Goal: Task Accomplishment & Management: Use online tool/utility

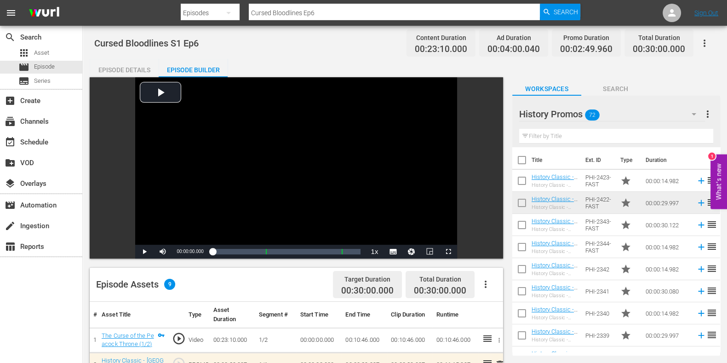
click at [273, 51] on div "Cursed Bloodlines S1 Ep6 Content Duration 00:23:10.000 Ad Duration 00:04:00.040…" at bounding box center [404, 43] width 621 height 21
click at [68, 64] on div "movie Episode" at bounding box center [41, 67] width 82 height 13
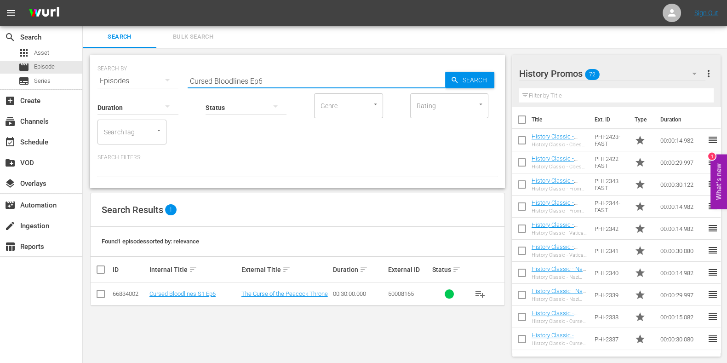
drag, startPoint x: 130, startPoint y: 84, endPoint x: 107, endPoint y: 87, distance: 22.7
click at [107, 87] on div "SEARCH BY Search By Episodes Search ID, Title, Description, Keywords, or Catego…" at bounding box center [297, 121] width 415 height 133
type input "monster carp s5 ep2"
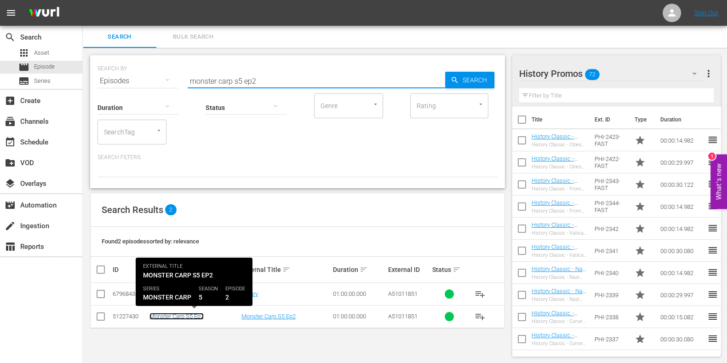
click at [184, 316] on link "Monster Carp S5 Ep2" at bounding box center [176, 316] width 54 height 7
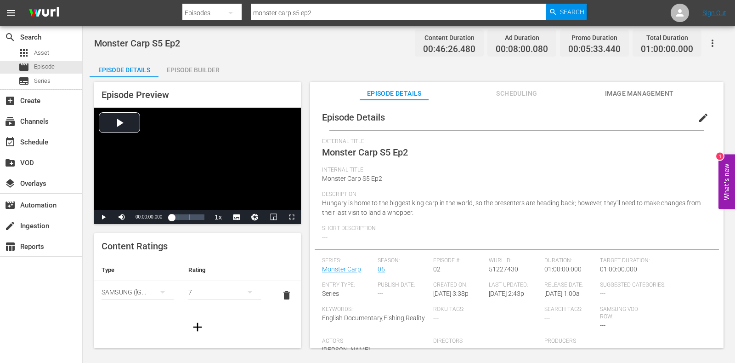
click at [199, 76] on div "Episode Builder" at bounding box center [193, 70] width 69 height 22
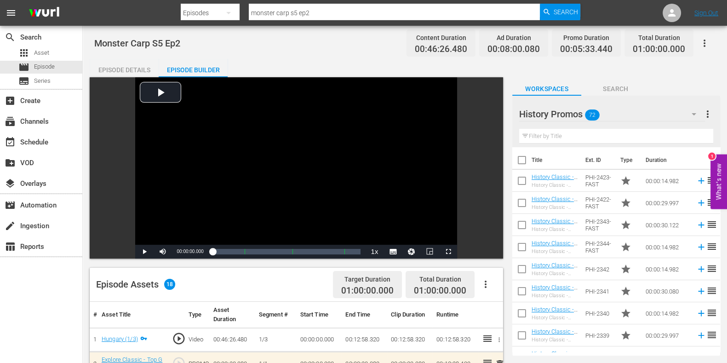
click at [119, 59] on div "Episode Details" at bounding box center [124, 70] width 69 height 22
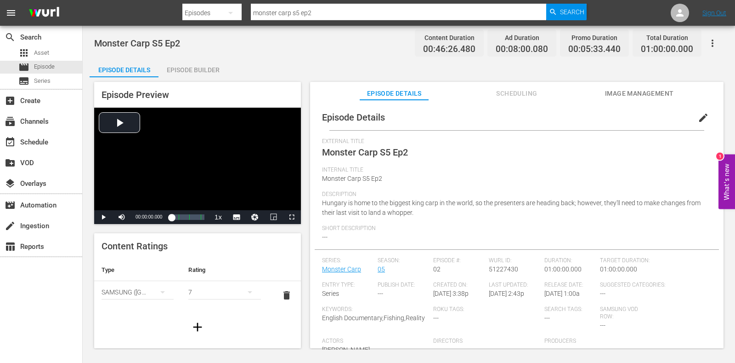
click at [521, 91] on span "Scheduling" at bounding box center [517, 93] width 69 height 11
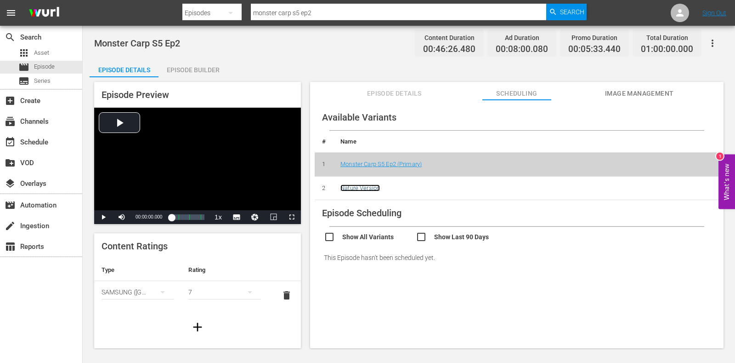
click at [365, 189] on link "Nature Version" at bounding box center [361, 187] width 40 height 7
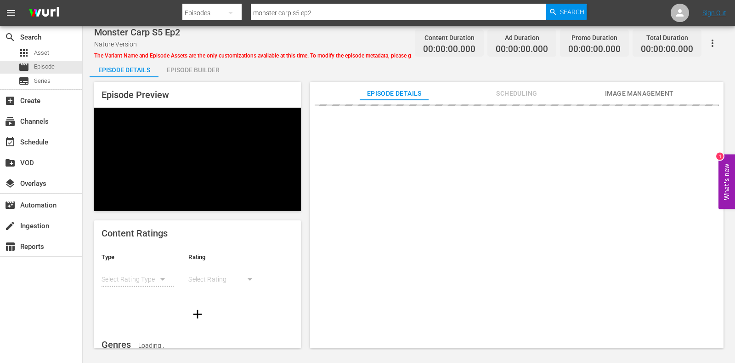
click at [181, 69] on div "Episode Builder" at bounding box center [193, 70] width 69 height 22
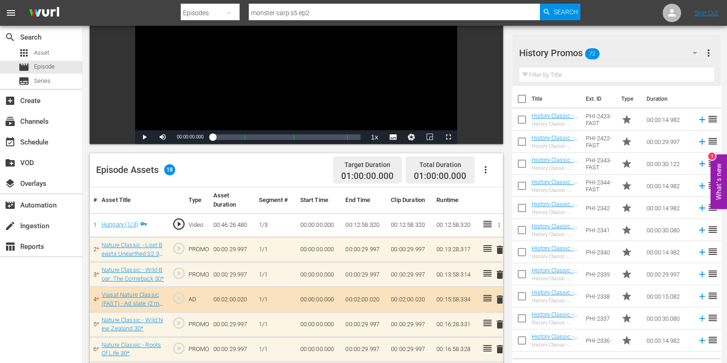
scroll to position [229, 0]
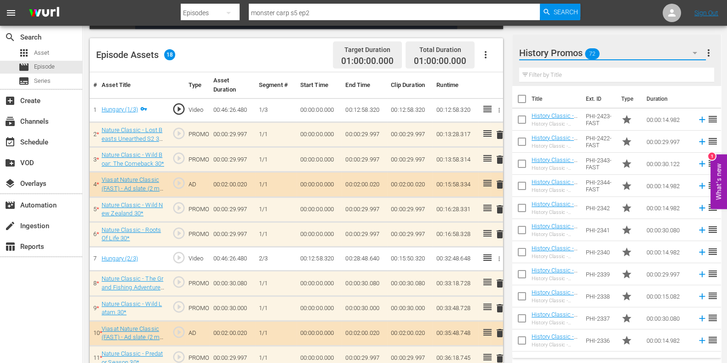
click at [686, 51] on button "button" at bounding box center [695, 53] width 22 height 22
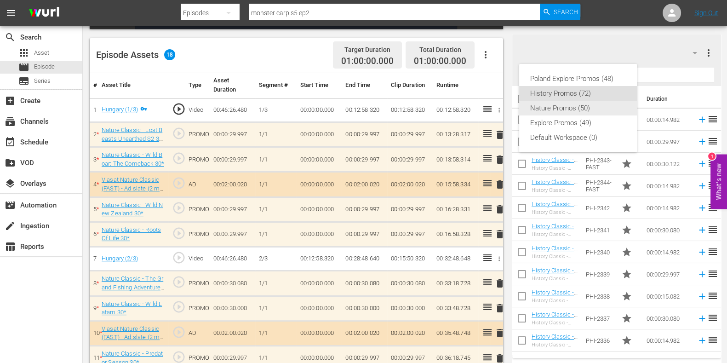
click at [583, 114] on div "Nature Promos (50)" at bounding box center [578, 108] width 96 height 15
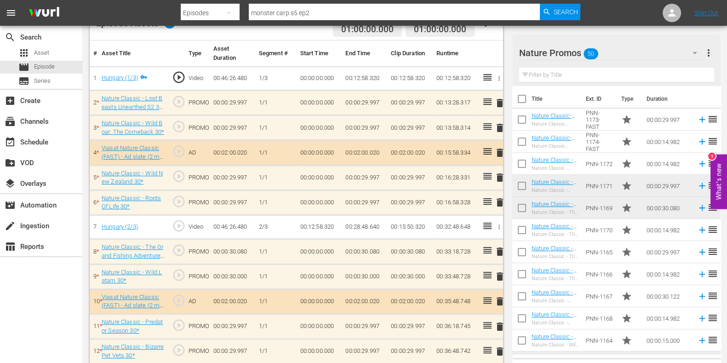
scroll to position [243, 0]
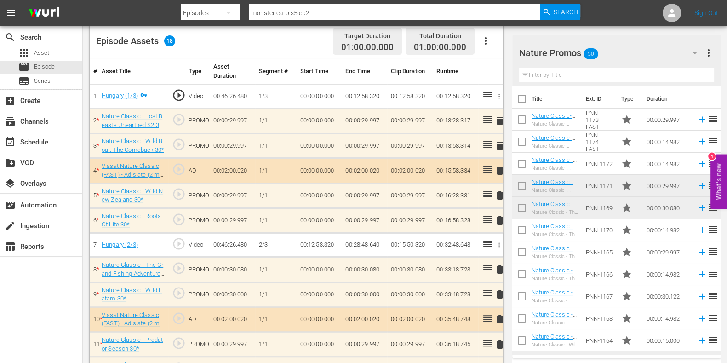
click at [581, 70] on input "text" at bounding box center [616, 75] width 195 height 15
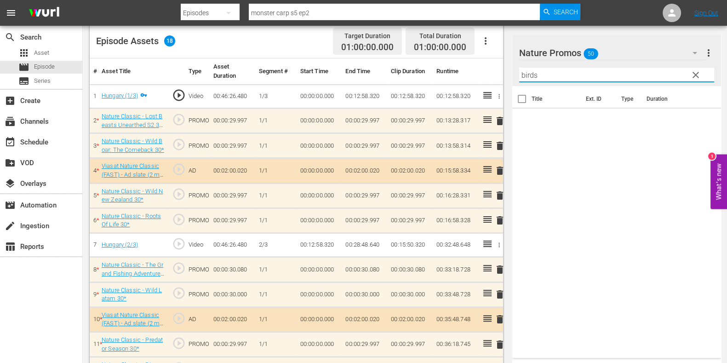
drag, startPoint x: 553, startPoint y: 70, endPoint x: 499, endPoint y: 79, distance: 54.9
click at [499, 77] on div "Video Player is loading. Play Video Play Mute Current Time 00:00:00.000 / Durat…" at bounding box center [405, 182] width 630 height 696
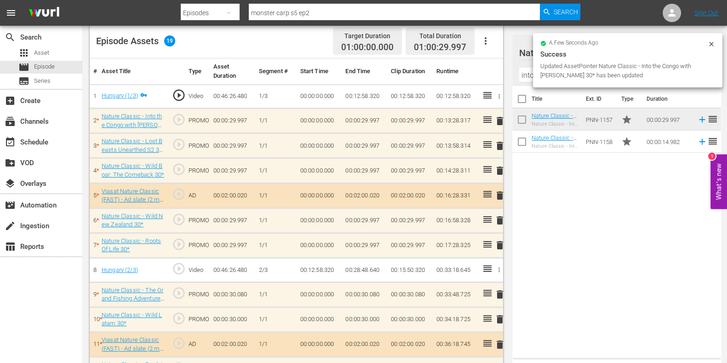
click at [499, 143] on span "delete" at bounding box center [499, 145] width 11 height 11
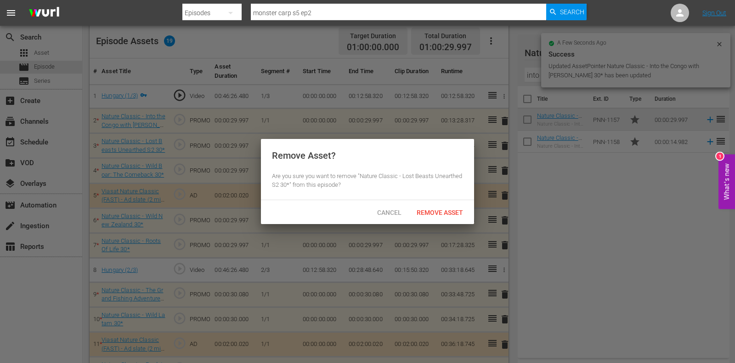
click at [459, 205] on div "Remove Asset" at bounding box center [440, 212] width 61 height 17
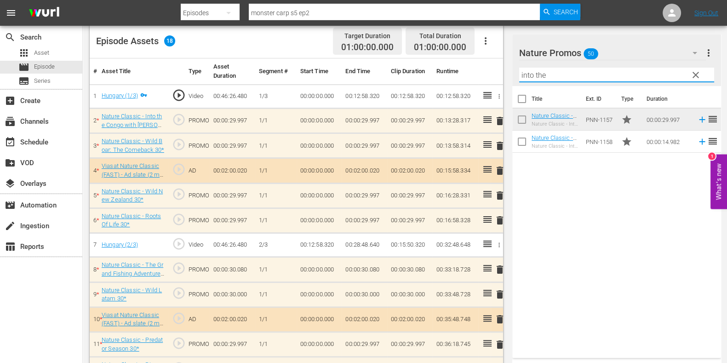
drag, startPoint x: 541, startPoint y: 76, endPoint x: 515, endPoint y: 78, distance: 26.7
click at [515, 78] on div "Nature Promos 50 Nature Promos more_vert clear Filter by Title into the" at bounding box center [616, 59] width 209 height 51
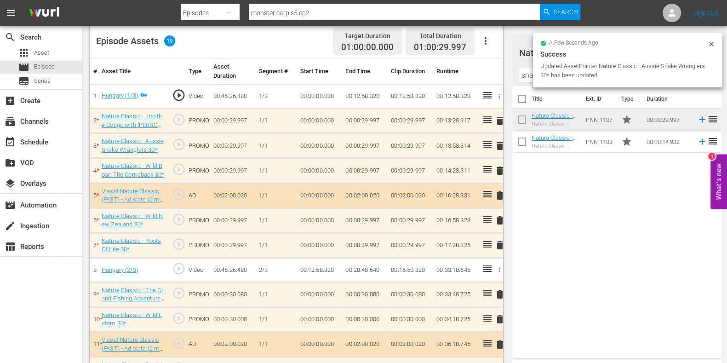
click at [502, 173] on span "delete" at bounding box center [499, 170] width 11 height 11
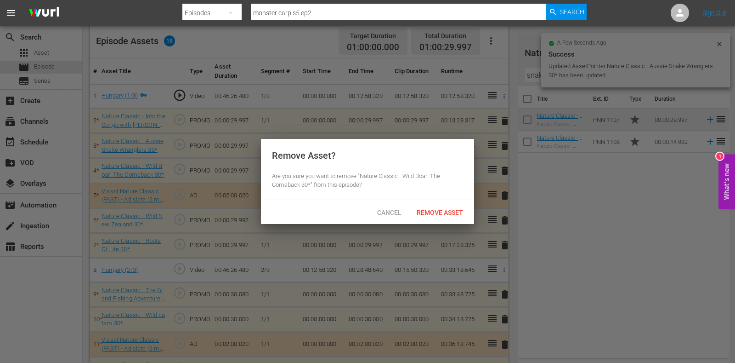
click at [457, 206] on div "Remove Asset" at bounding box center [440, 212] width 61 height 17
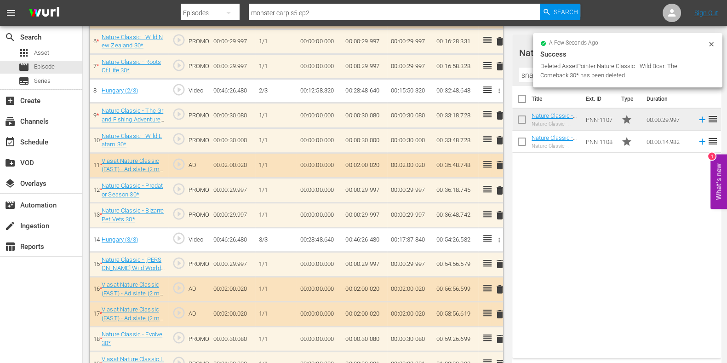
scroll to position [416, 0]
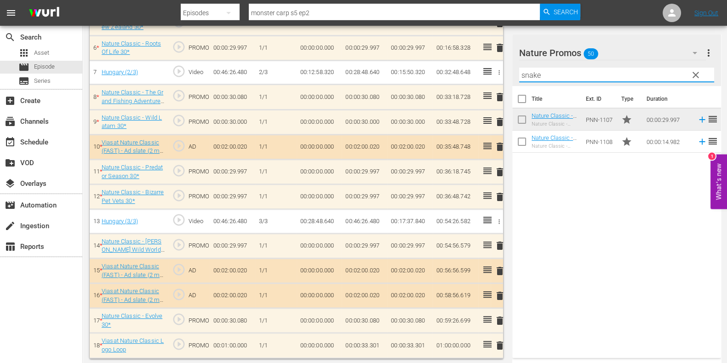
drag, startPoint x: 564, startPoint y: 68, endPoint x: 469, endPoint y: 75, distance: 95.4
click at [469, 75] on div "Video Player is loading. Play Video Play Mute Current Time 00:00:00.000 / Durat…" at bounding box center [405, 10] width 630 height 696
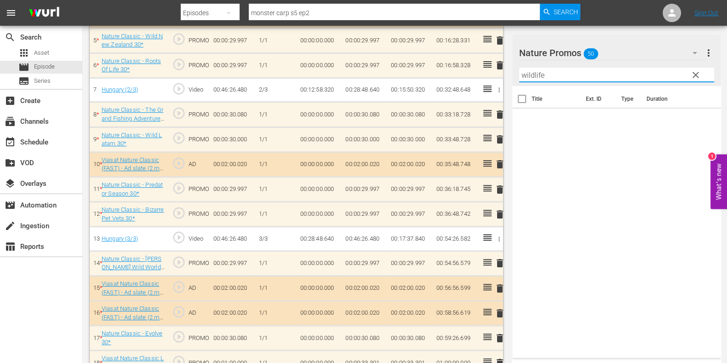
scroll to position [402, 0]
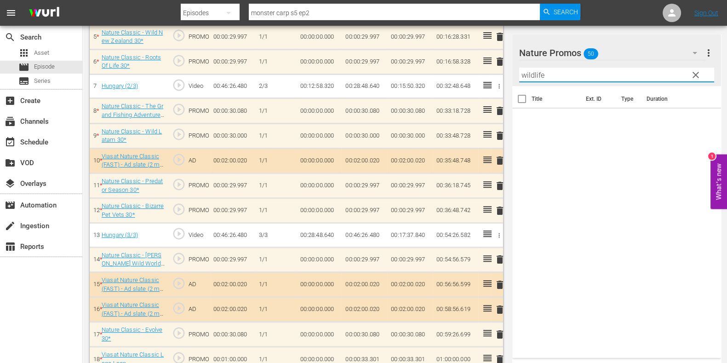
type input "wildlife"
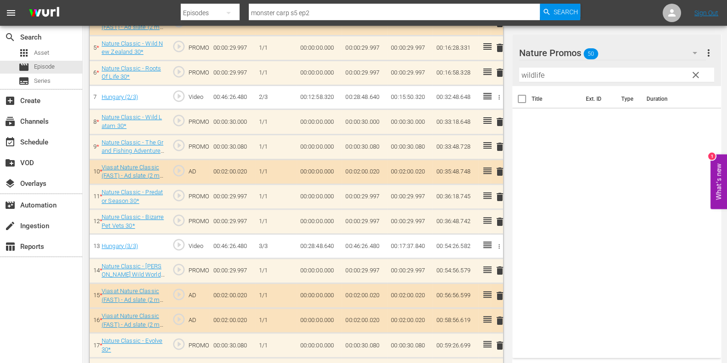
scroll to position [0, 0]
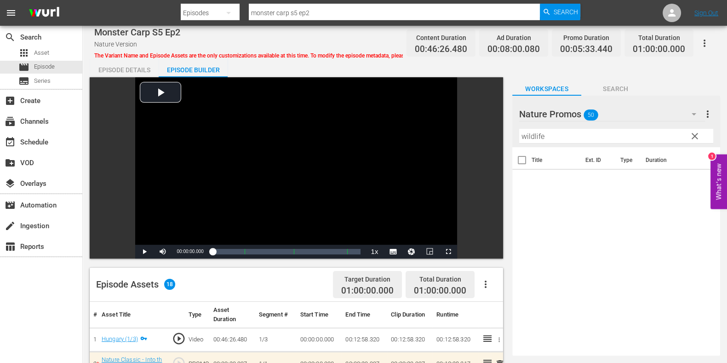
click at [321, 16] on input "monster carp s5 ep2" at bounding box center [394, 13] width 291 height 22
type input "monster carp s5 ep3"
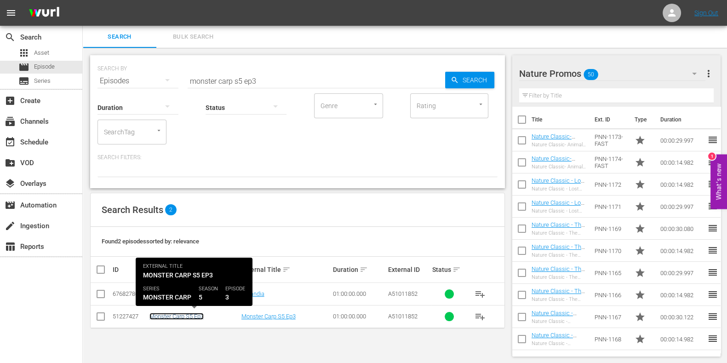
click at [171, 317] on link "Monster Carp S5 Ep3" at bounding box center [176, 316] width 54 height 7
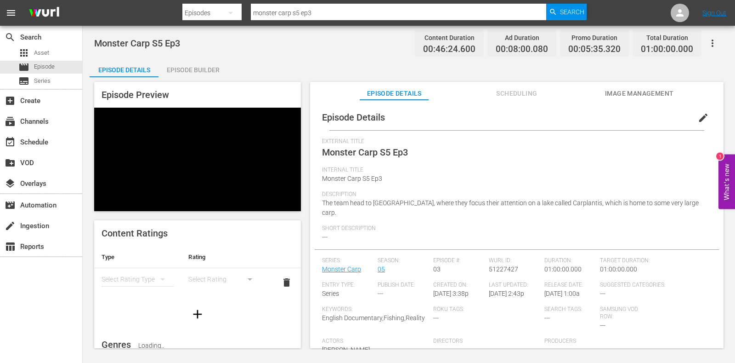
click at [497, 82] on button "Scheduling" at bounding box center [517, 91] width 69 height 18
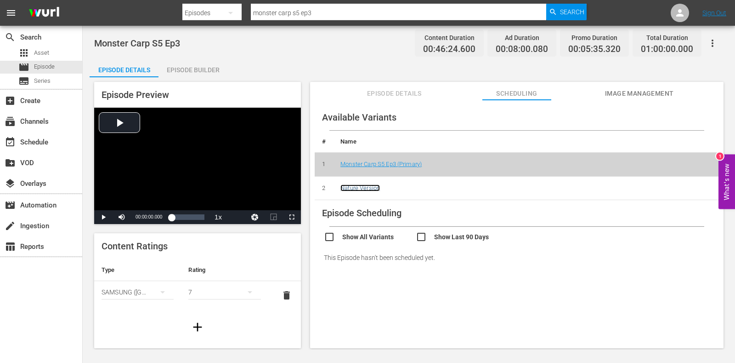
click at [362, 185] on link "Nature Version" at bounding box center [361, 187] width 40 height 7
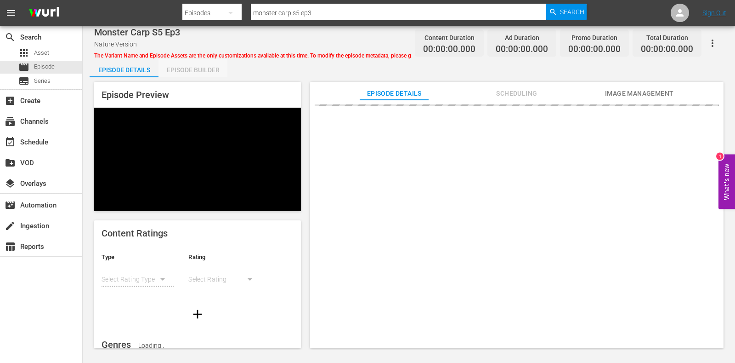
click at [194, 67] on div "Episode Builder" at bounding box center [193, 70] width 69 height 22
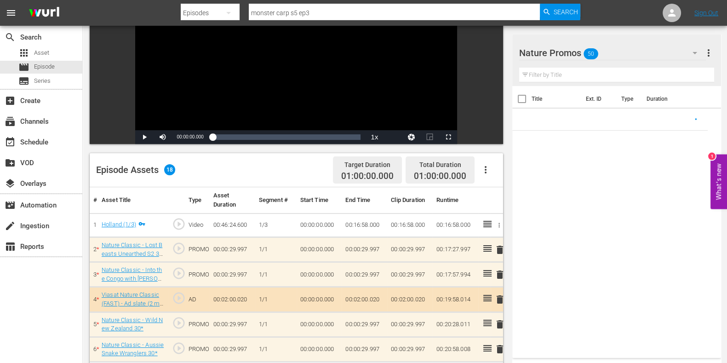
scroll to position [172, 0]
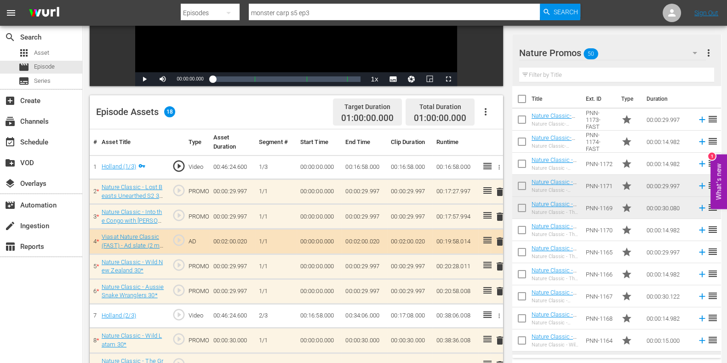
click at [598, 77] on input "text" at bounding box center [616, 75] width 195 height 15
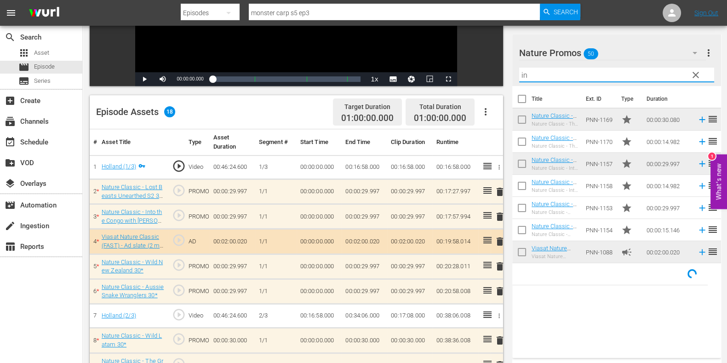
type input "i"
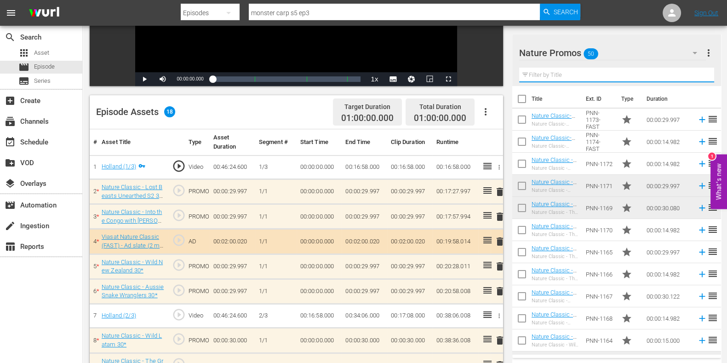
click at [545, 74] on input "text" at bounding box center [616, 75] width 195 height 15
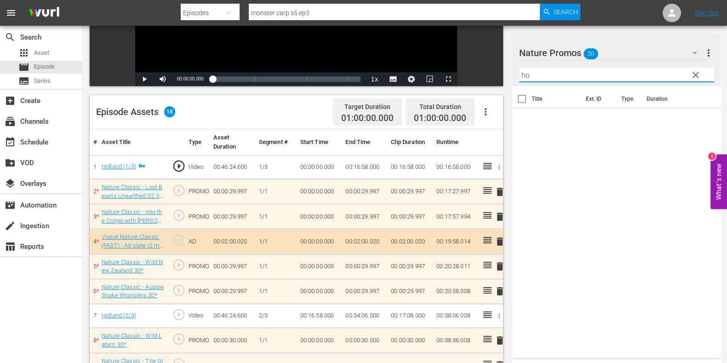
type input "h"
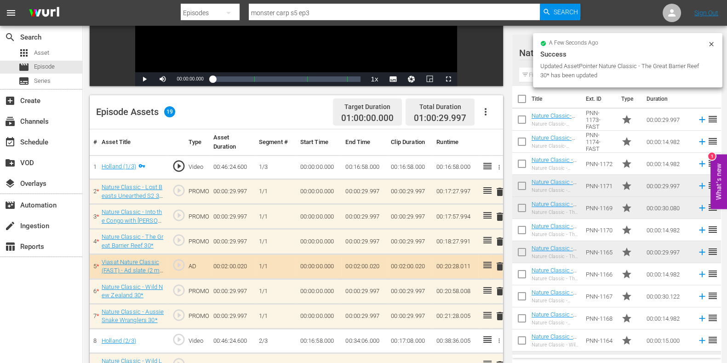
click at [500, 193] on span "delete" at bounding box center [499, 191] width 11 height 11
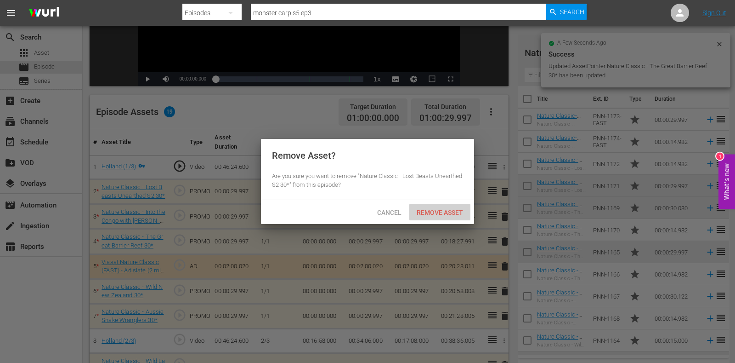
click at [457, 210] on span "Remove Asset" at bounding box center [440, 212] width 61 height 7
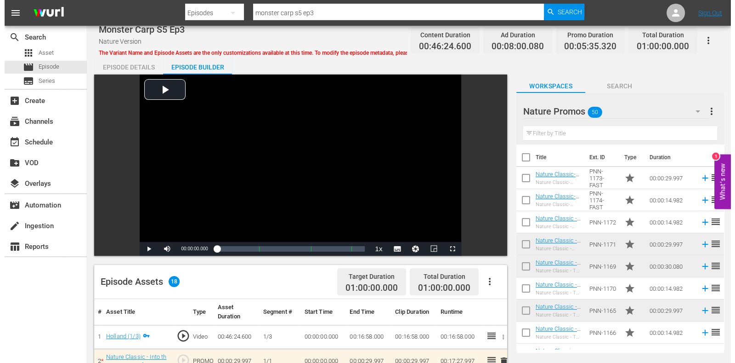
scroll to position [0, 0]
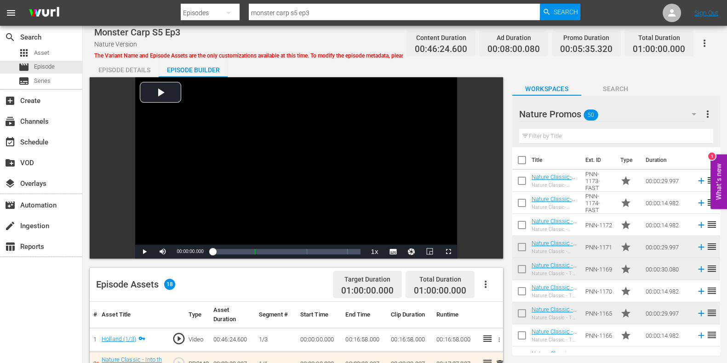
click at [349, 6] on input "monster carp s5 ep3" at bounding box center [394, 13] width 291 height 22
type input "monster carp s5 ep4"
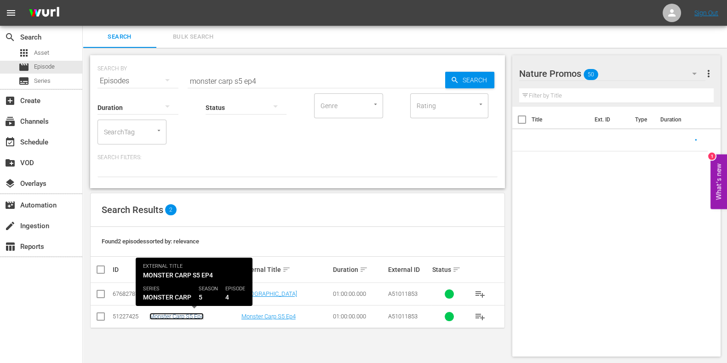
click at [172, 318] on link "Monster Carp S5 Ep4" at bounding box center [176, 316] width 54 height 7
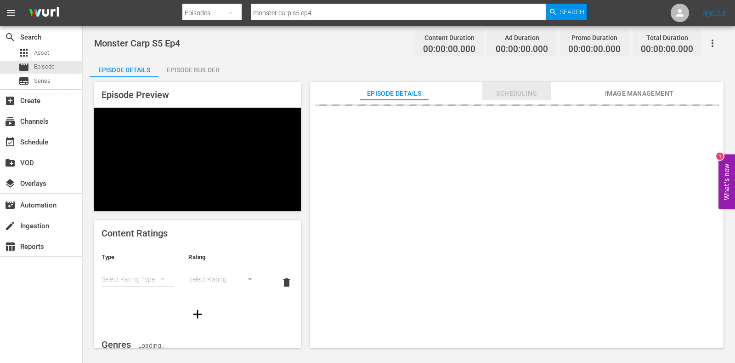
click at [529, 88] on span "Scheduling" at bounding box center [517, 93] width 69 height 11
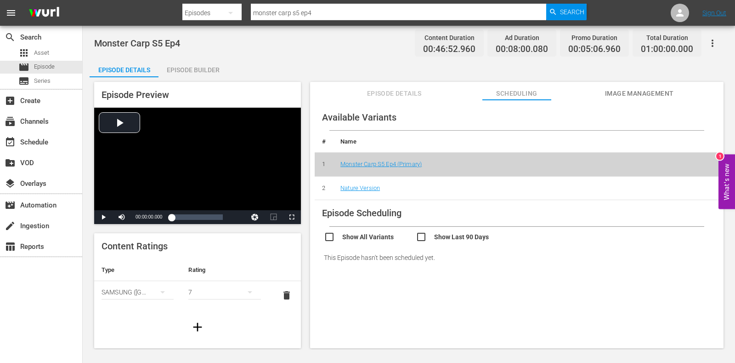
click at [365, 183] on td "Nature Version" at bounding box center [526, 188] width 386 height 24
click at [368, 186] on link "Nature Version" at bounding box center [361, 187] width 40 height 7
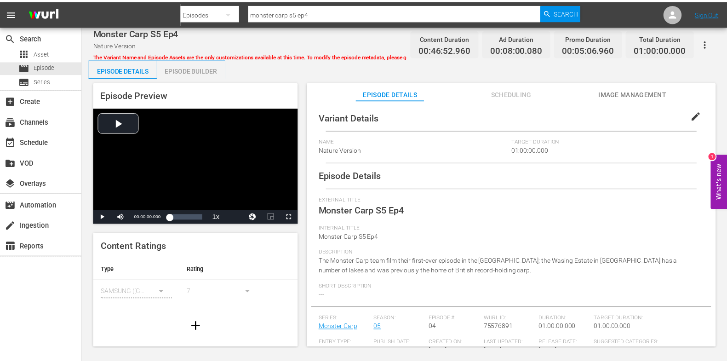
scroll to position [76, 0]
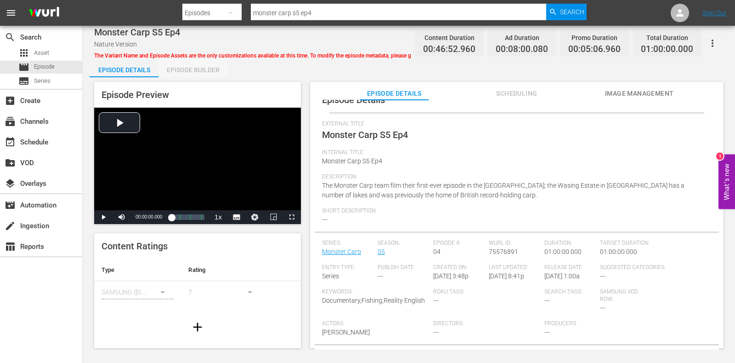
click at [206, 67] on div "Episode Builder" at bounding box center [193, 70] width 69 height 22
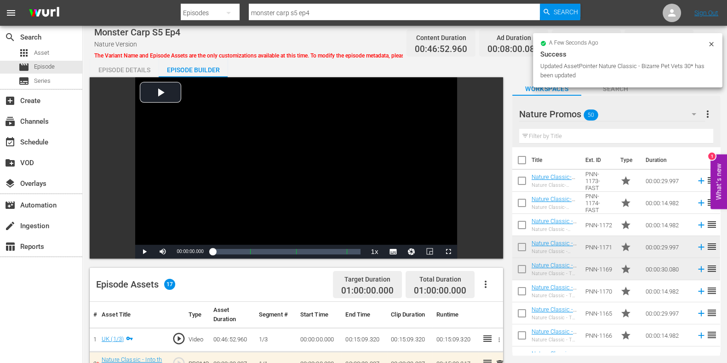
click at [332, 11] on input "monster carp s5 ep4" at bounding box center [394, 13] width 291 height 22
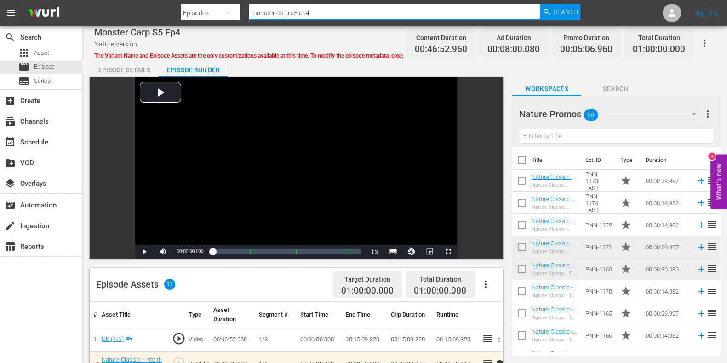
drag, startPoint x: 319, startPoint y: 15, endPoint x: 293, endPoint y: 19, distance: 26.6
click at [293, 19] on div "Search ID, Title, Description, Keywords, or Category monster carp s5 ep4" at bounding box center [394, 13] width 291 height 22
type input "monster carp s7 ep1"
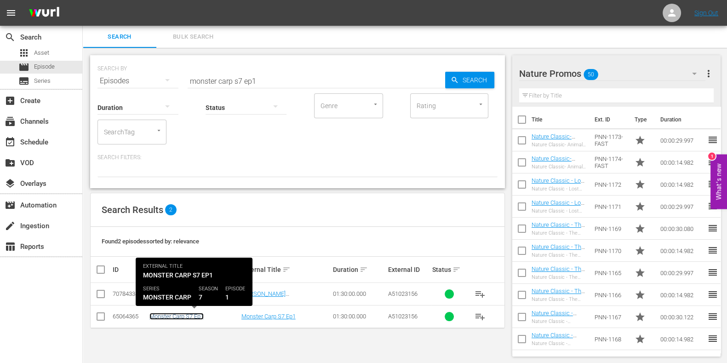
click at [174, 316] on link "Monster Carp S7 Ep1" at bounding box center [176, 316] width 54 height 7
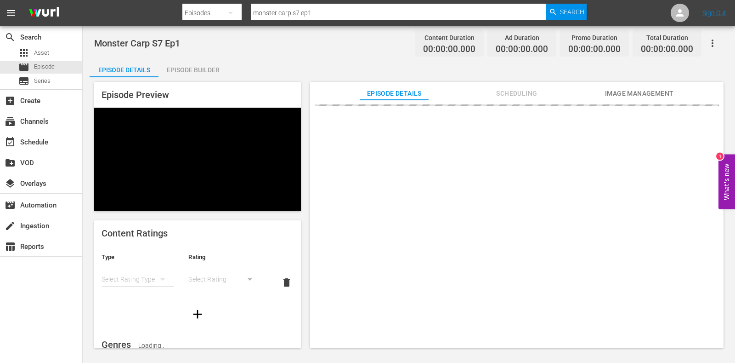
click at [497, 89] on span "Scheduling" at bounding box center [517, 93] width 69 height 11
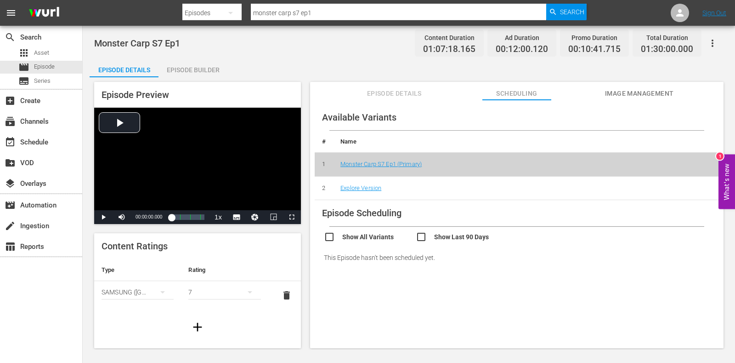
click at [197, 70] on div "Episode Builder" at bounding box center [193, 70] width 69 height 22
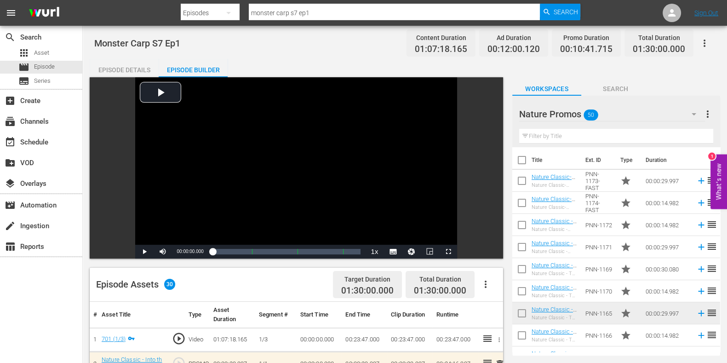
click at [346, 11] on input "monster carp s7 ep1" at bounding box center [394, 13] width 291 height 22
type input "monster carp s7 ep2"
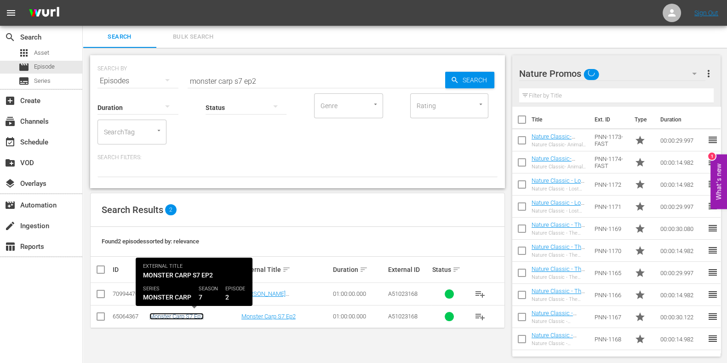
click at [199, 314] on link "Monster Carp S7 Ep2" at bounding box center [176, 316] width 54 height 7
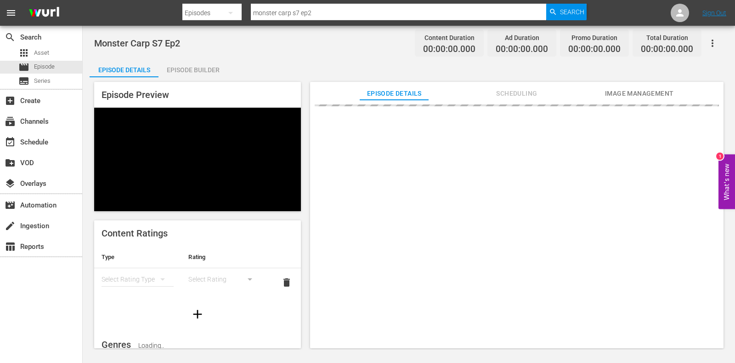
click at [490, 83] on button "Scheduling" at bounding box center [517, 91] width 69 height 18
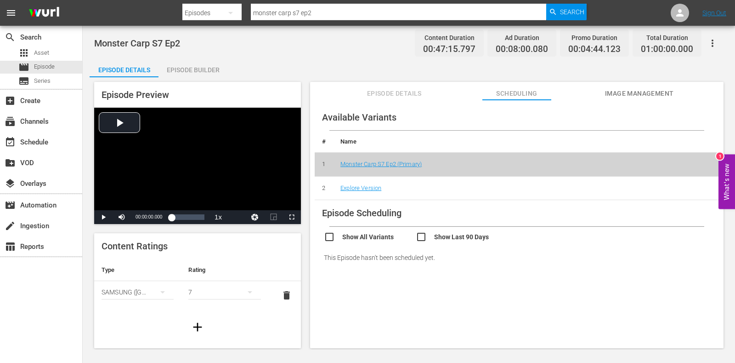
click at [366, 192] on td "Explore Version" at bounding box center [526, 188] width 386 height 24
click at [366, 193] on td "Explore Version" at bounding box center [526, 188] width 386 height 24
click at [198, 74] on div "Episode Builder" at bounding box center [193, 70] width 69 height 22
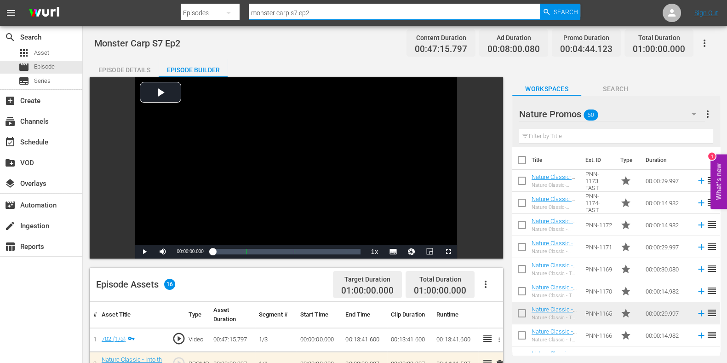
drag, startPoint x: 184, startPoint y: 14, endPoint x: 186, endPoint y: 10, distance: 4.7
click at [119, 17] on nav "menu Search By Episodes Search ID, Title, Description, Keywords, or Category mo…" at bounding box center [363, 13] width 727 height 26
paste input "Wildlife Rescue [GEOGRAPHIC_DATA] E4"
type input "Wildlife Rescue [GEOGRAPHIC_DATA] Ep4"
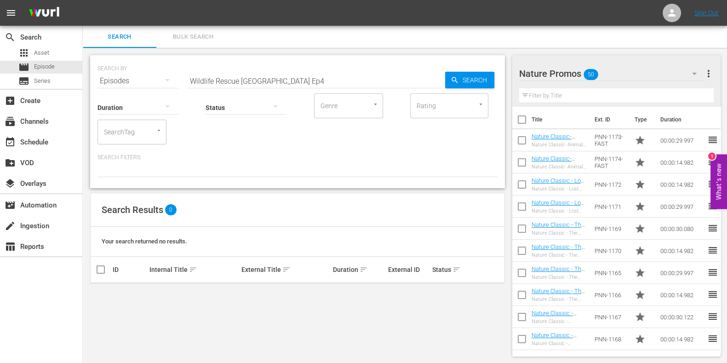
click at [308, 80] on input "Wildlife Rescue [GEOGRAPHIC_DATA] Ep4" at bounding box center [316, 81] width 257 height 22
type input "Wildlife Rescue [GEOGRAPHIC_DATA] E4"
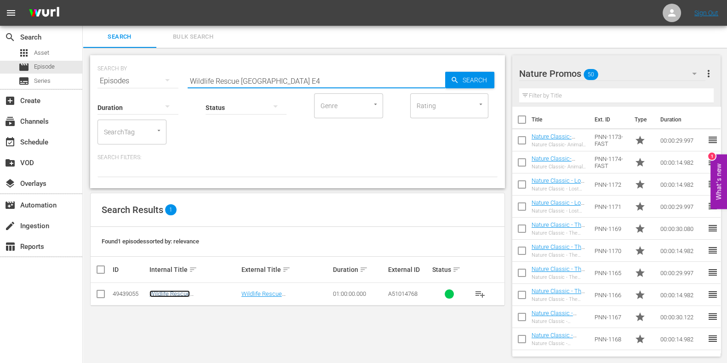
click at [209, 293] on link "Wildlife Rescue [GEOGRAPHIC_DATA] S1 E4" at bounding box center [185, 297] width 72 height 14
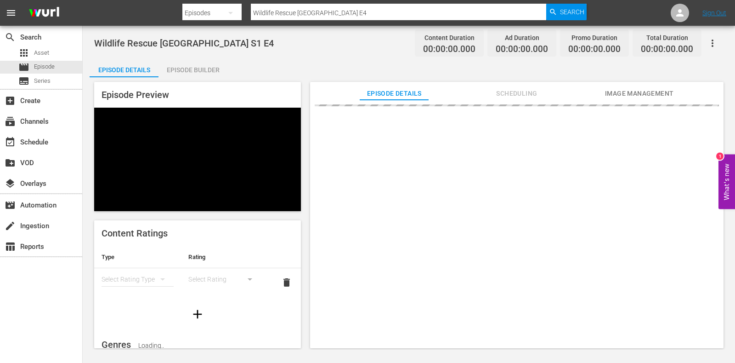
click at [194, 69] on div "Episode Builder" at bounding box center [193, 70] width 69 height 22
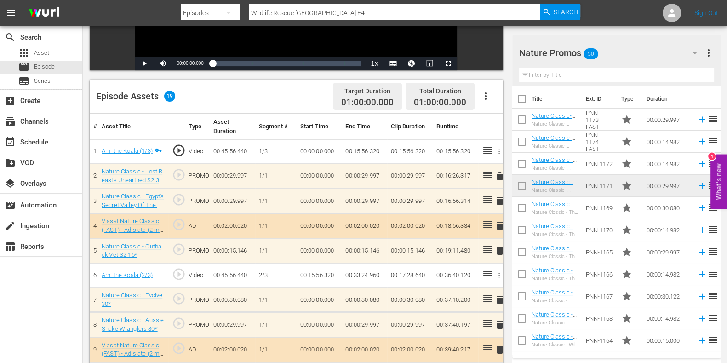
scroll to position [229, 0]
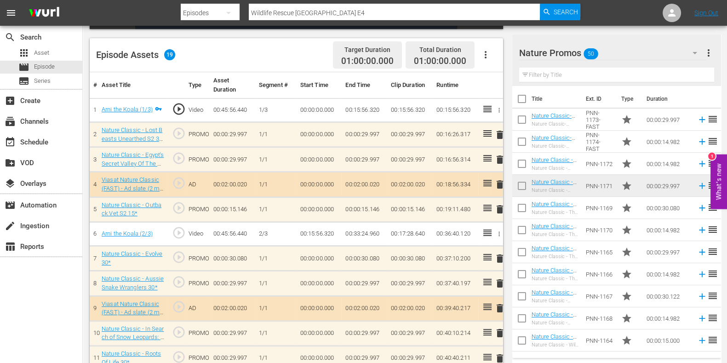
click at [536, 76] on input "text" at bounding box center [616, 75] width 195 height 15
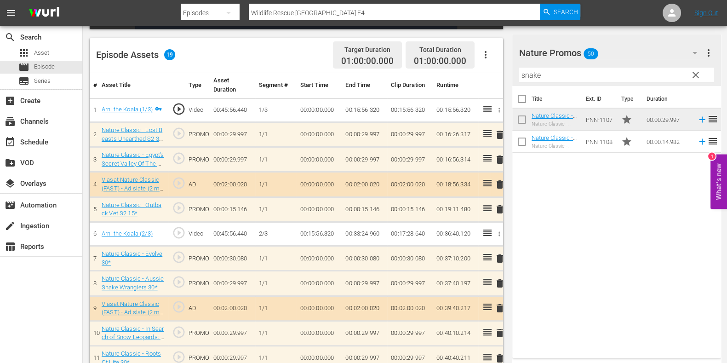
click at [558, 263] on div "Title Ext. ID Type Duration Nature Classic - Aussie Snake Wranglers 30* Nature …" at bounding box center [616, 220] width 209 height 268
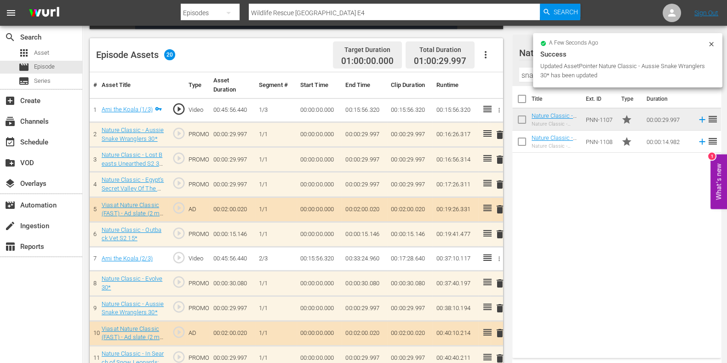
click at [498, 184] on span "delete" at bounding box center [499, 184] width 11 height 11
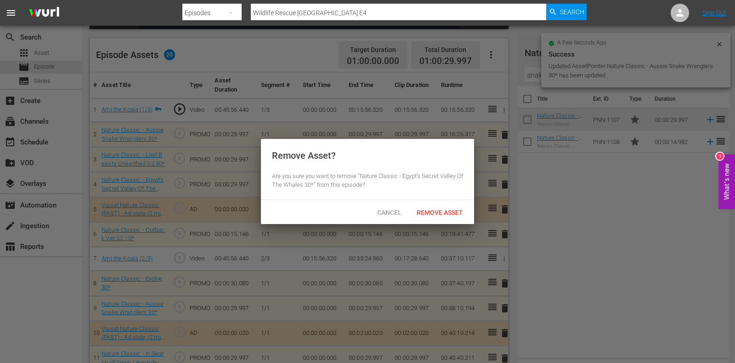
click at [445, 223] on div "Cancel Remove Asset" at bounding box center [367, 212] width 213 height 24
click at [447, 212] on span "Remove Asset" at bounding box center [440, 212] width 61 height 7
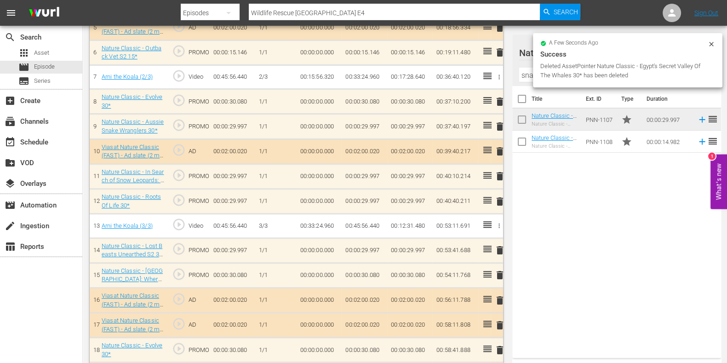
scroll to position [440, 0]
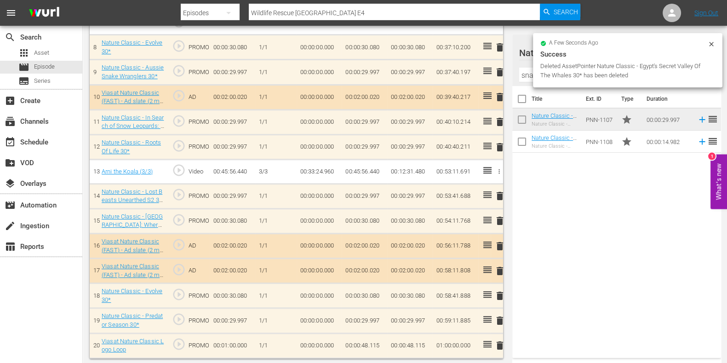
click at [526, 77] on input "snake" at bounding box center [616, 75] width 195 height 15
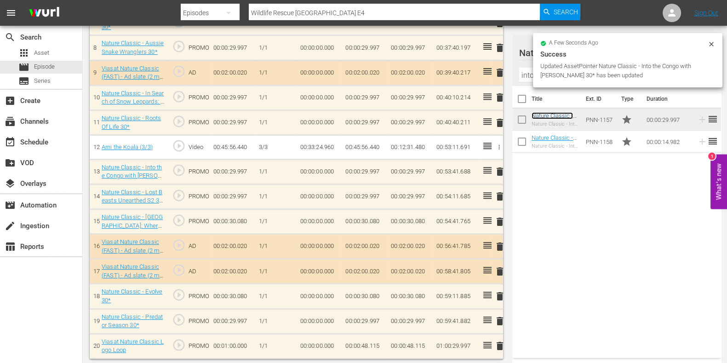
scroll to position [465, 0]
click at [502, 198] on span "delete" at bounding box center [499, 196] width 11 height 11
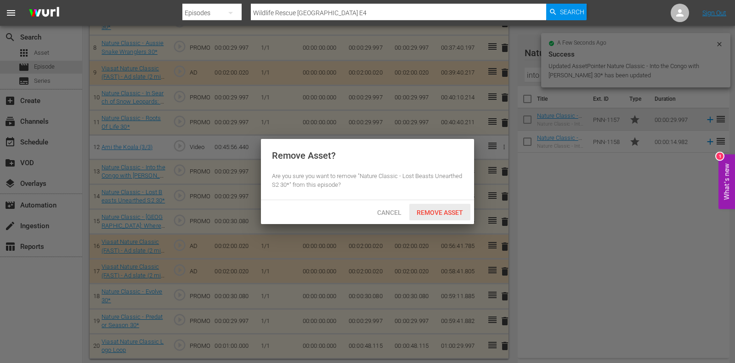
click at [469, 215] on span "Remove Asset" at bounding box center [440, 212] width 61 height 7
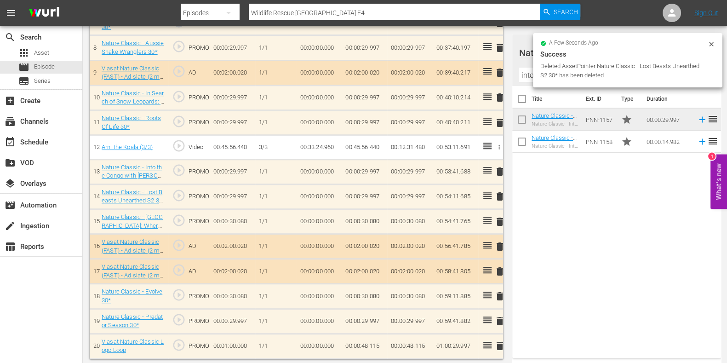
scroll to position [440, 0]
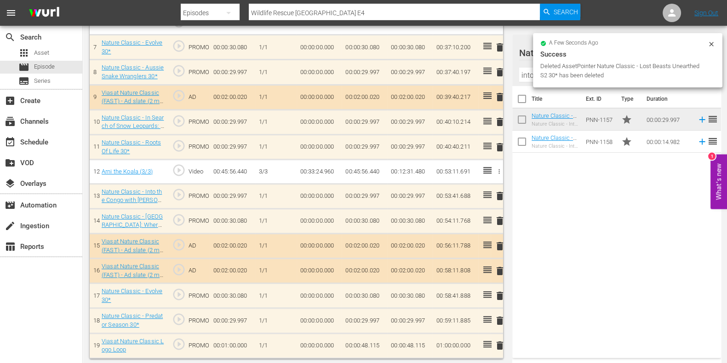
click at [496, 315] on span "delete" at bounding box center [499, 320] width 11 height 11
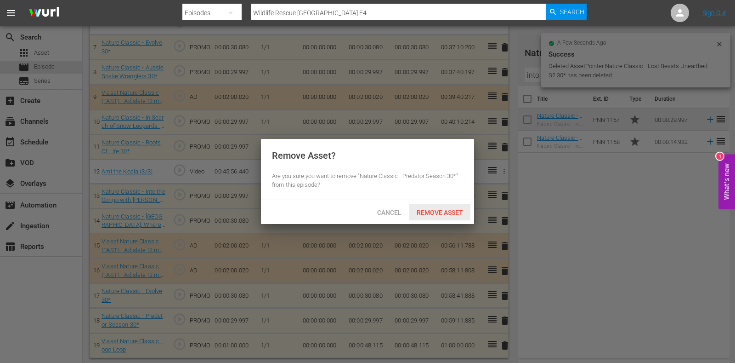
click at [434, 212] on span "Remove Asset" at bounding box center [440, 212] width 61 height 7
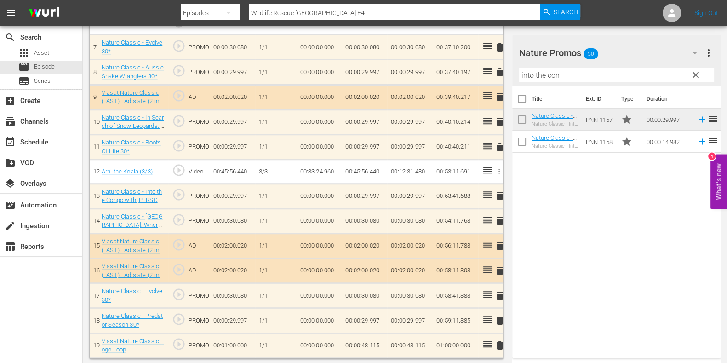
click at [537, 70] on input "into the con" at bounding box center [616, 75] width 195 height 15
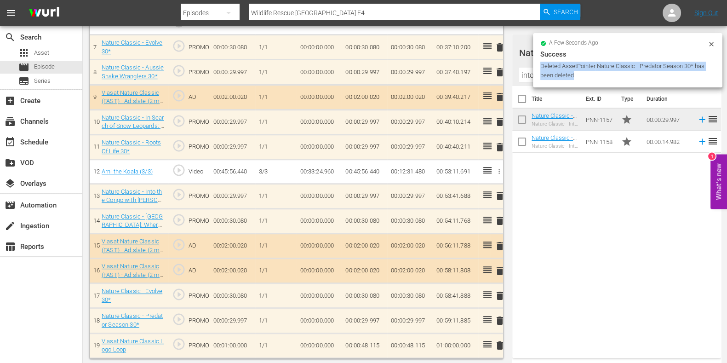
click at [537, 70] on div "a few seconds ago Success Deleted AssetPointer Nature Classic - Predator Season…" at bounding box center [627, 60] width 189 height 54
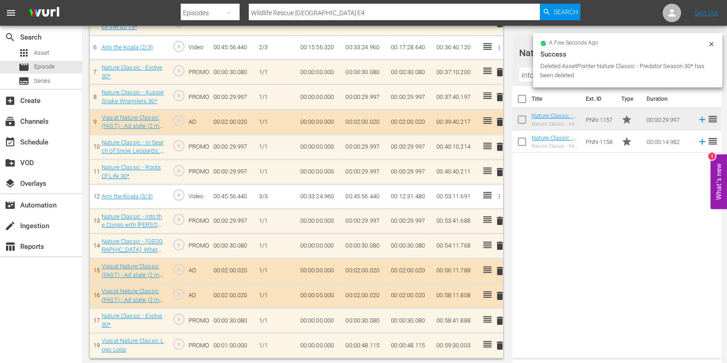
click at [526, 79] on input "into the con" at bounding box center [616, 75] width 195 height 15
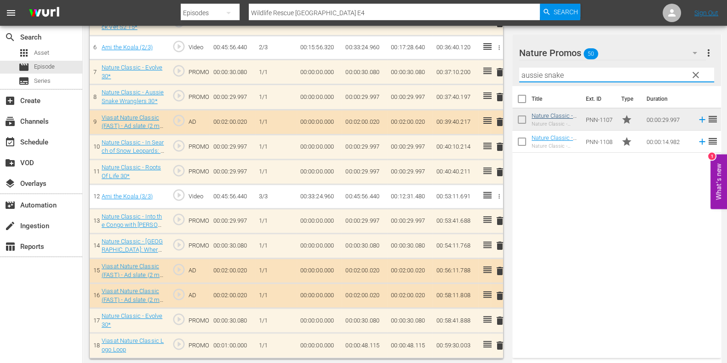
type input "aussie snake"
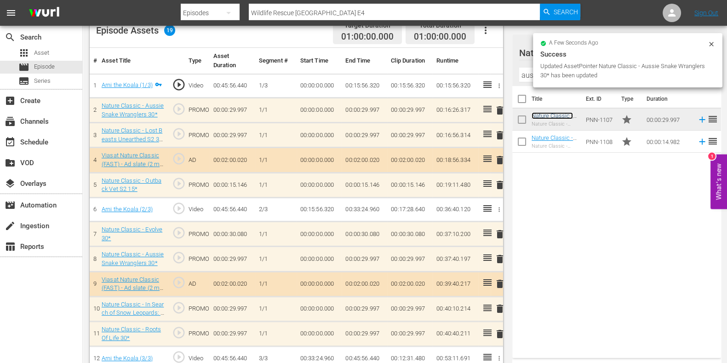
scroll to position [0, 0]
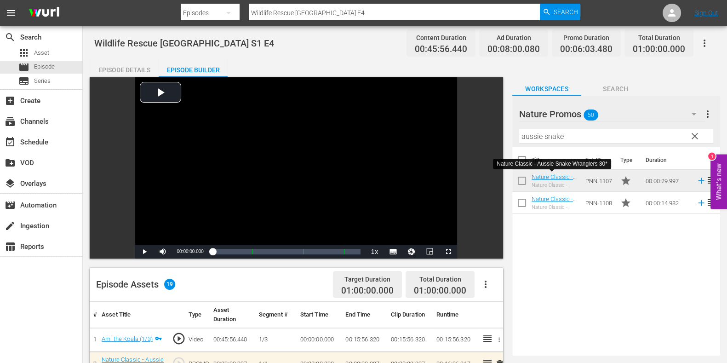
click at [348, 9] on input "Wildlife Rescue [GEOGRAPHIC_DATA] E4" at bounding box center [394, 13] width 291 height 22
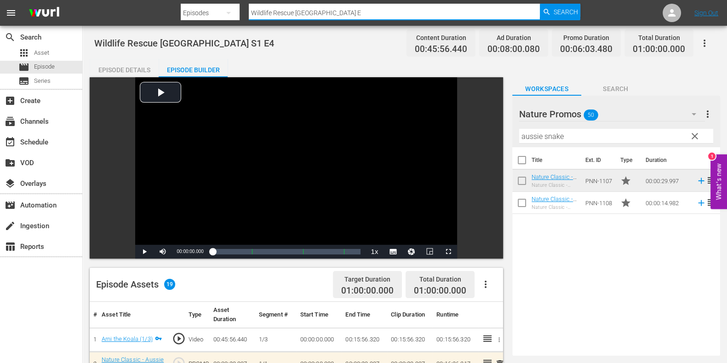
type input "Wildlife Rescue Australia E5"
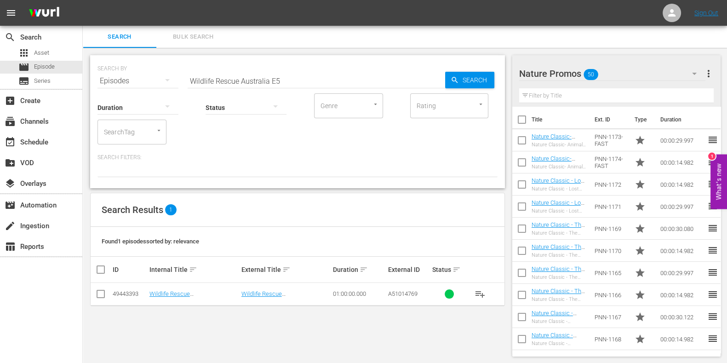
click at [189, 298] on td "Wildlife Rescue [GEOGRAPHIC_DATA] S1 E5" at bounding box center [194, 294] width 92 height 23
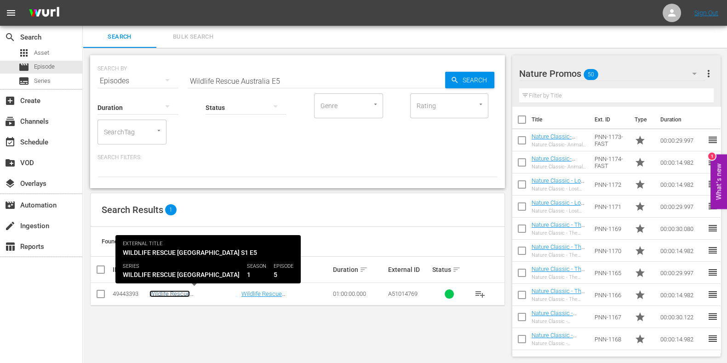
click at [189, 294] on link "Wildlife Rescue [GEOGRAPHIC_DATA] S1 E5" at bounding box center [185, 297] width 72 height 14
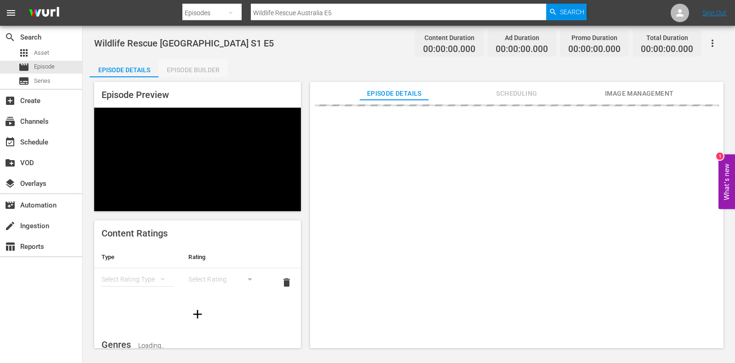
click at [176, 67] on div "Episode Builder" at bounding box center [193, 70] width 69 height 22
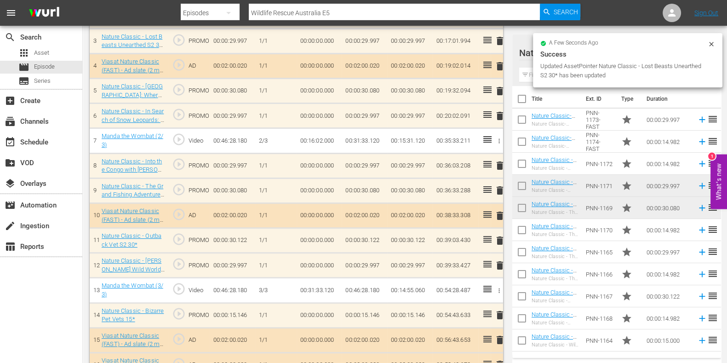
scroll to position [246, 0]
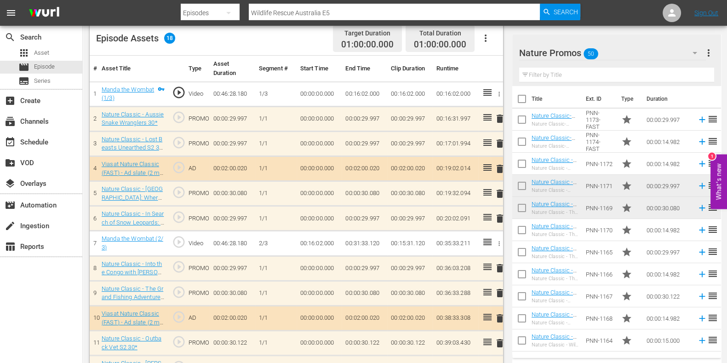
click at [572, 72] on input "text" at bounding box center [616, 75] width 195 height 15
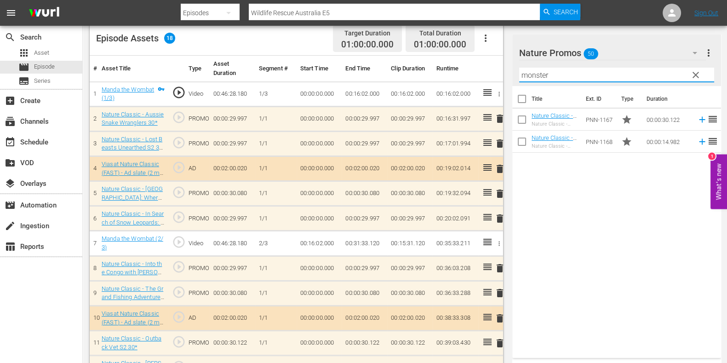
type input "monster"
click at [598, 219] on div "Title Ext. ID Type Duration Nature Classic - Monster Carp S7 30* Nature Classic…" at bounding box center [616, 220] width 209 height 268
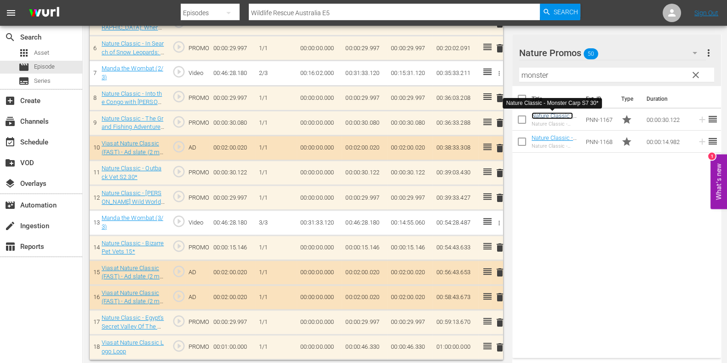
scroll to position [420, 0]
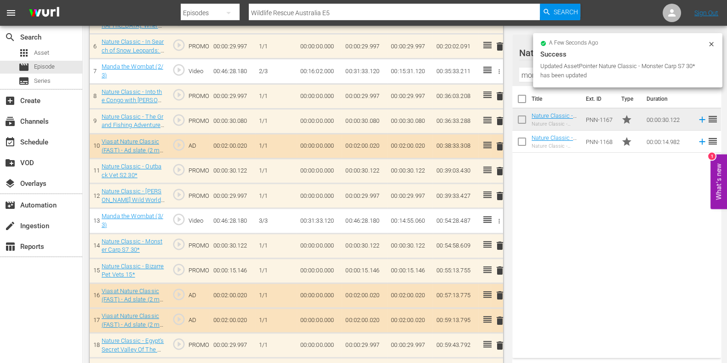
click at [499, 172] on span "delete" at bounding box center [499, 170] width 11 height 11
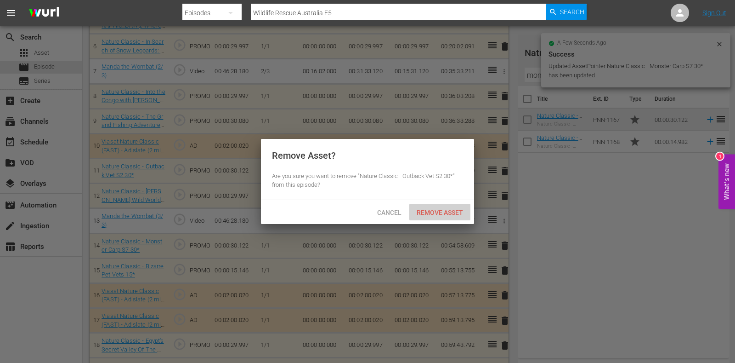
click at [441, 207] on div "Remove Asset" at bounding box center [440, 212] width 61 height 17
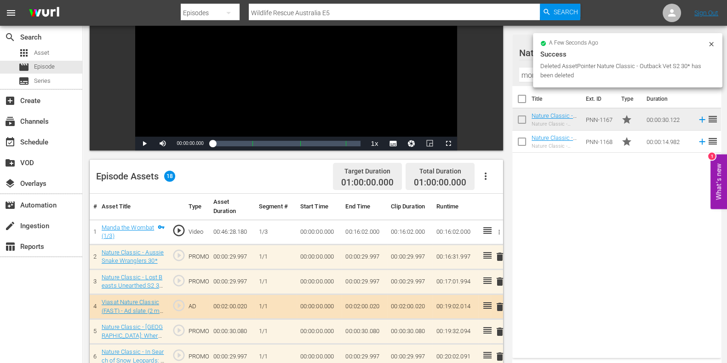
scroll to position [0, 0]
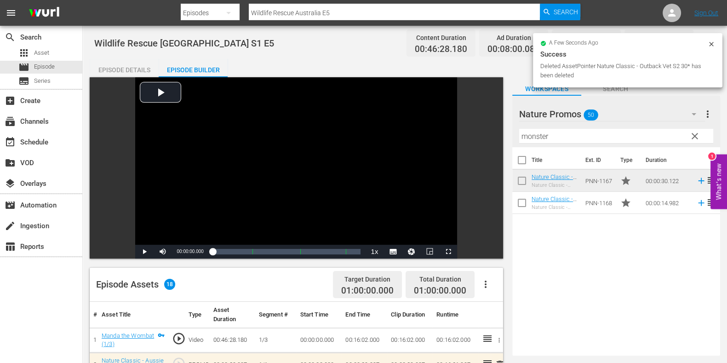
click at [358, 13] on input "Wildlife Rescue Australia E5" at bounding box center [394, 13] width 291 height 22
type input "Wildlife Rescue [GEOGRAPHIC_DATA] E"
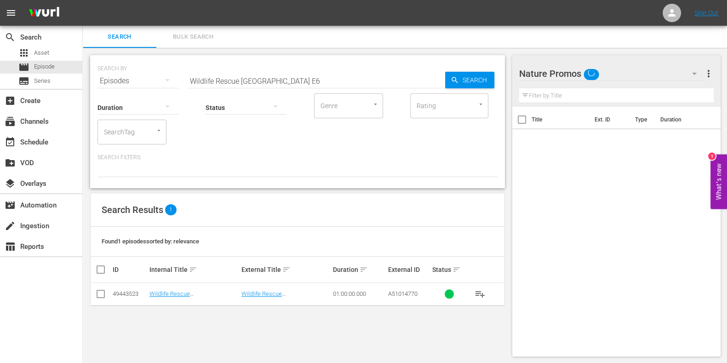
click at [197, 284] on td "Wildlife Rescue [GEOGRAPHIC_DATA] S1 E6" at bounding box center [194, 294] width 92 height 23
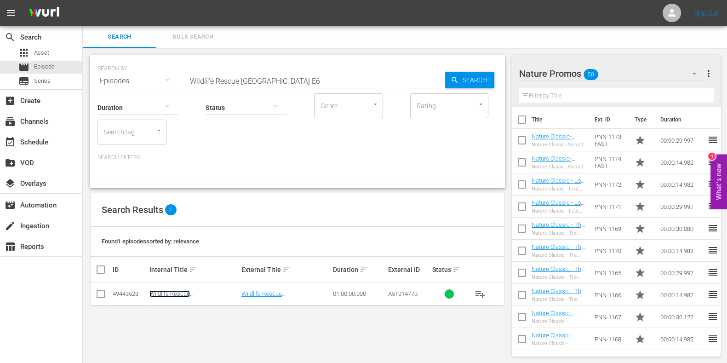
click at [198, 291] on link "Wildlife Rescue [GEOGRAPHIC_DATA] S1 E6" at bounding box center [185, 297] width 72 height 14
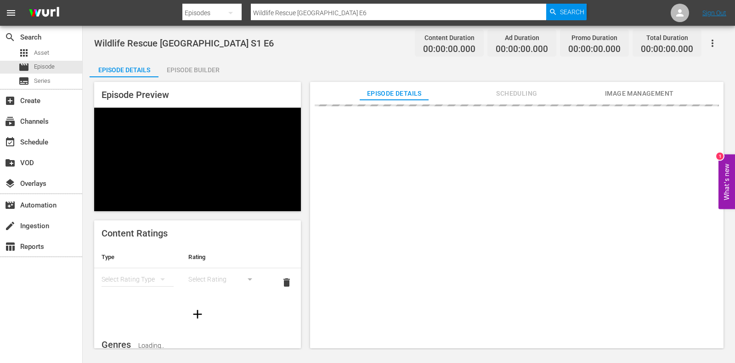
click at [203, 69] on div "Episode Builder" at bounding box center [193, 70] width 69 height 22
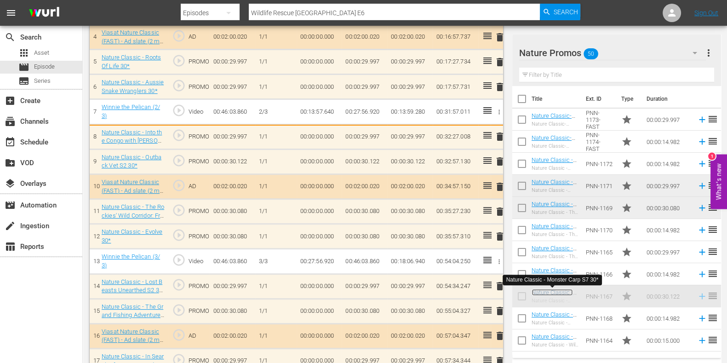
scroll to position [379, 0]
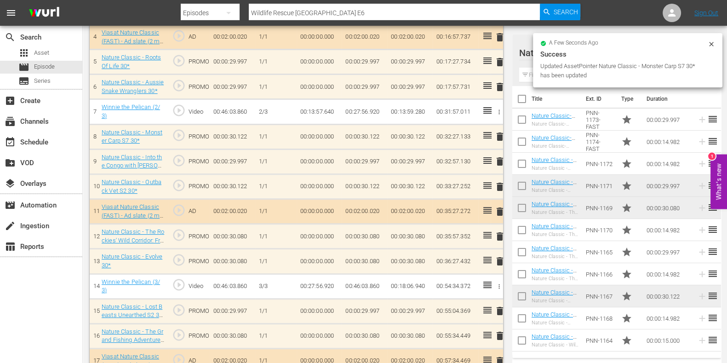
click at [498, 184] on div "delete" at bounding box center [496, 186] width 5 height 13
click at [496, 188] on span "delete" at bounding box center [499, 186] width 11 height 11
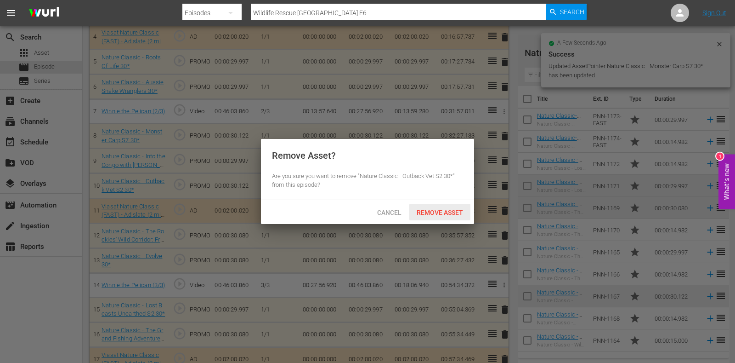
click at [446, 221] on div "Cancel Remove Asset" at bounding box center [367, 212] width 213 height 24
click at [444, 216] on div "Remove Asset" at bounding box center [440, 212] width 61 height 17
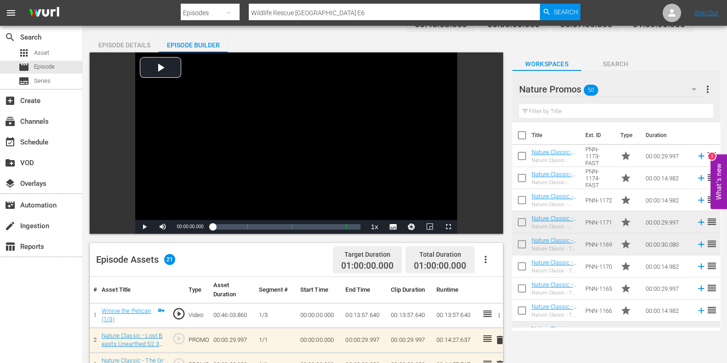
scroll to position [0, 0]
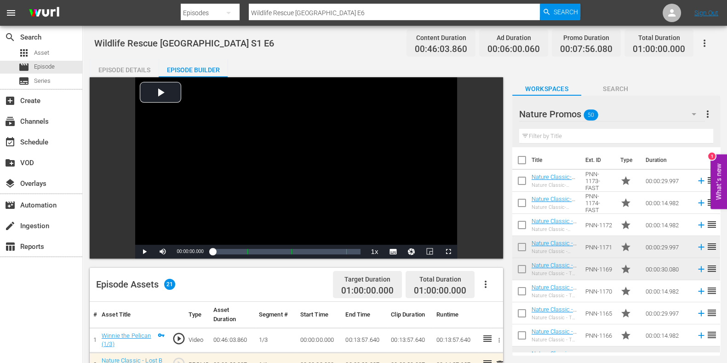
click at [359, 20] on hr at bounding box center [394, 20] width 291 height 0
click at [363, 17] on input "Wildlife Rescue [GEOGRAPHIC_DATA] E6" at bounding box center [394, 13] width 291 height 22
type input "Wildlife Rescue [GEOGRAPHIC_DATA] E7"
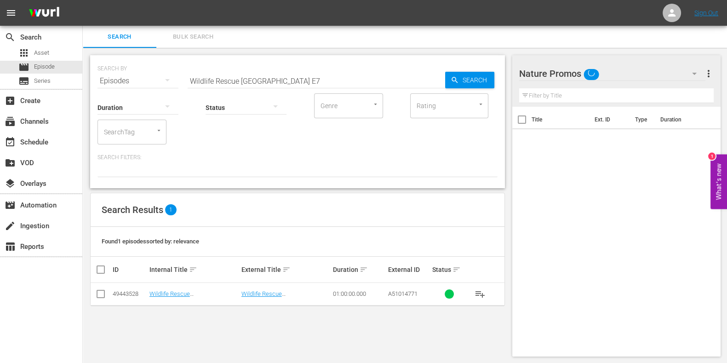
click at [184, 287] on td "Wildlife Rescue [GEOGRAPHIC_DATA] S1 E7" at bounding box center [194, 294] width 92 height 23
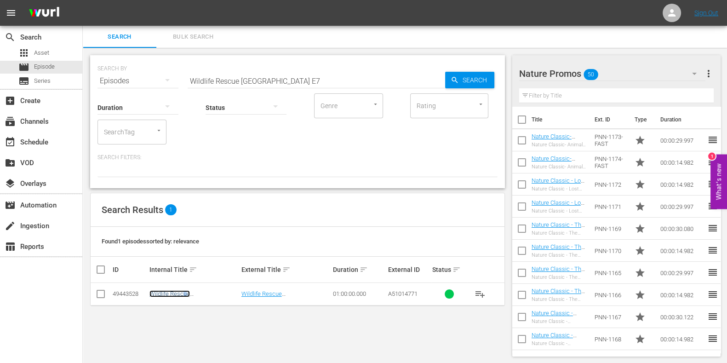
click at [184, 290] on link "Wildlife Rescue [GEOGRAPHIC_DATA] S1 E7" at bounding box center [185, 297] width 72 height 14
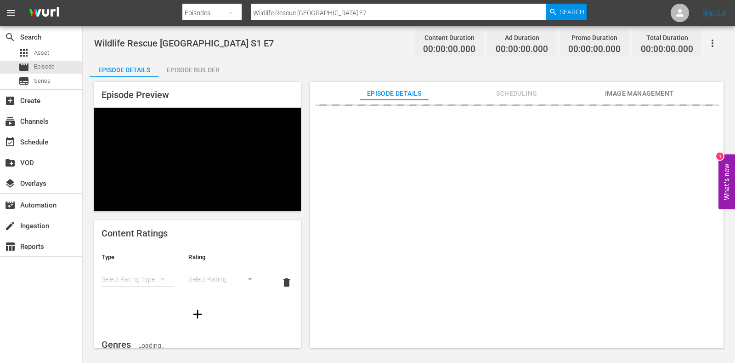
click at [521, 87] on button "Scheduling" at bounding box center [517, 91] width 69 height 18
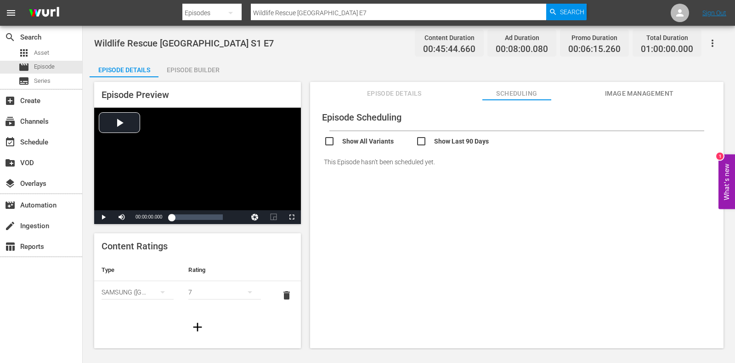
click at [200, 71] on div "Episode Builder" at bounding box center [193, 70] width 69 height 22
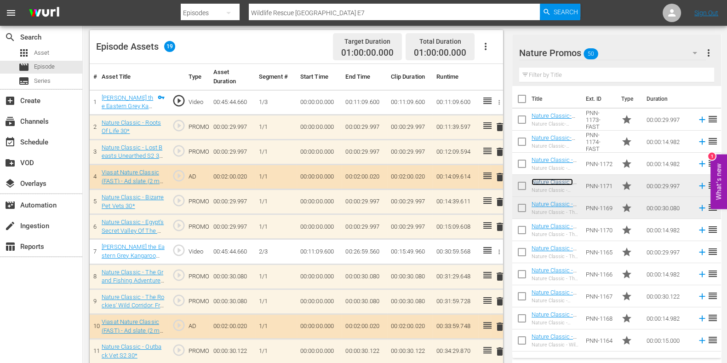
scroll to position [287, 0]
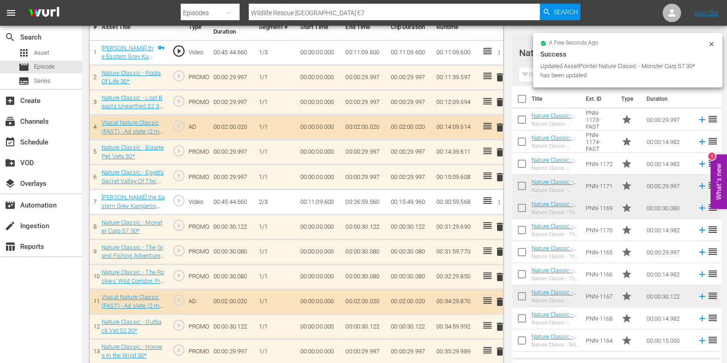
click at [497, 324] on span "delete" at bounding box center [499, 326] width 11 height 11
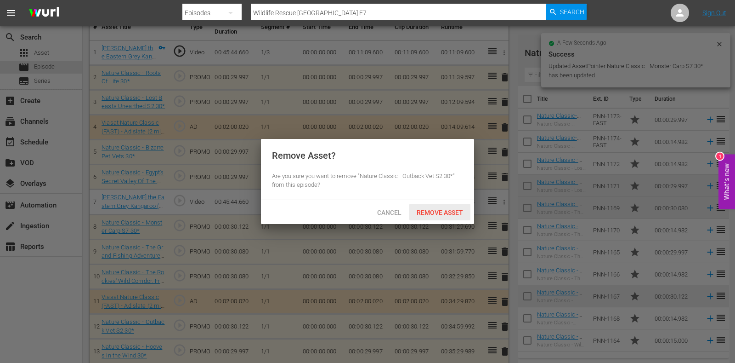
click at [435, 215] on span "Remove Asset" at bounding box center [440, 212] width 61 height 7
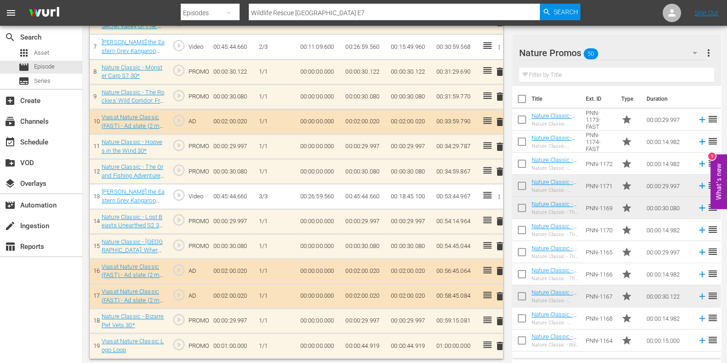
scroll to position [443, 0]
click at [553, 79] on input "text" at bounding box center [616, 75] width 195 height 15
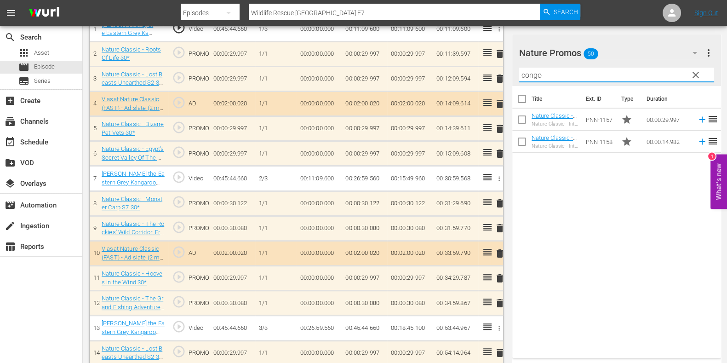
scroll to position [155, 0]
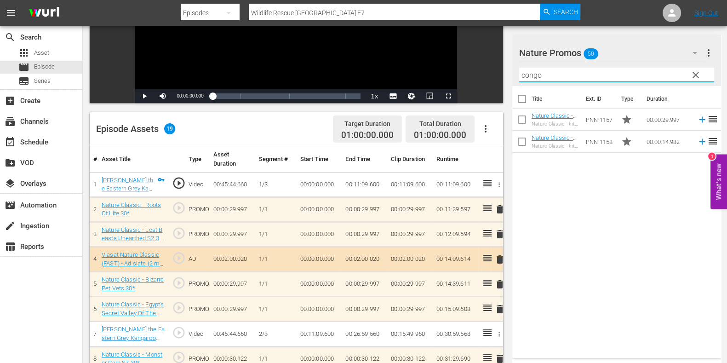
type input "congo"
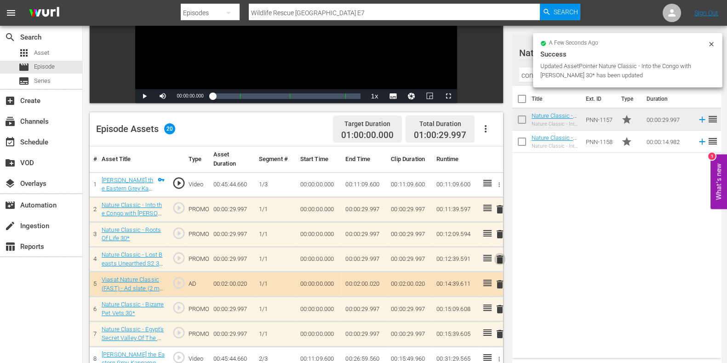
click at [498, 259] on span "delete" at bounding box center [499, 259] width 11 height 11
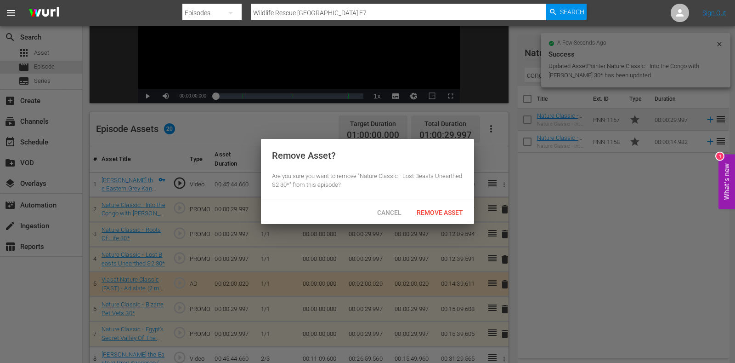
click at [429, 211] on span "Remove Asset" at bounding box center [440, 212] width 61 height 7
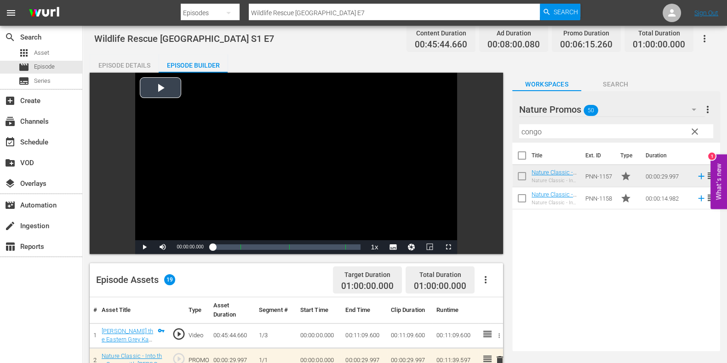
scroll to position [0, 0]
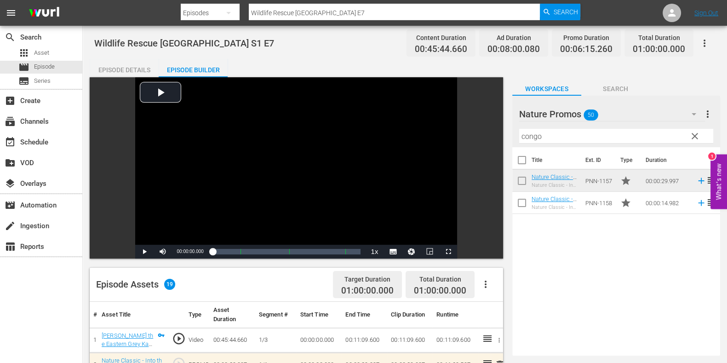
click at [381, 5] on input "Wildlife Rescue [GEOGRAPHIC_DATA] E7" at bounding box center [394, 13] width 291 height 22
type input "Wildlife Rescue [GEOGRAPHIC_DATA] E8"
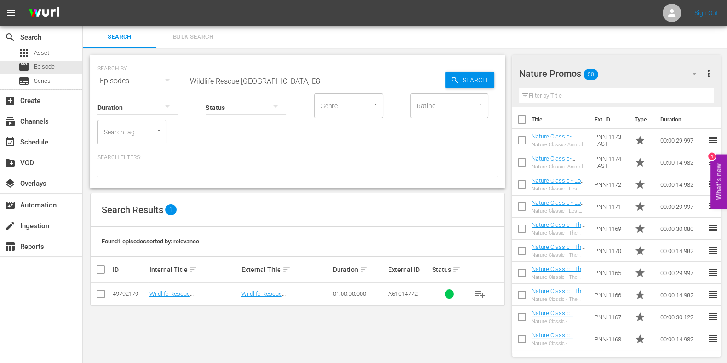
click at [204, 284] on td "Wildlife Rescue [GEOGRAPHIC_DATA] S1 E8" at bounding box center [194, 294] width 92 height 23
click at [205, 288] on td "Wildlife Rescue [GEOGRAPHIC_DATA] S1 E8" at bounding box center [194, 294] width 92 height 23
click at [205, 290] on link "Wildlife Rescue [GEOGRAPHIC_DATA] S1 E8" at bounding box center [185, 297] width 72 height 14
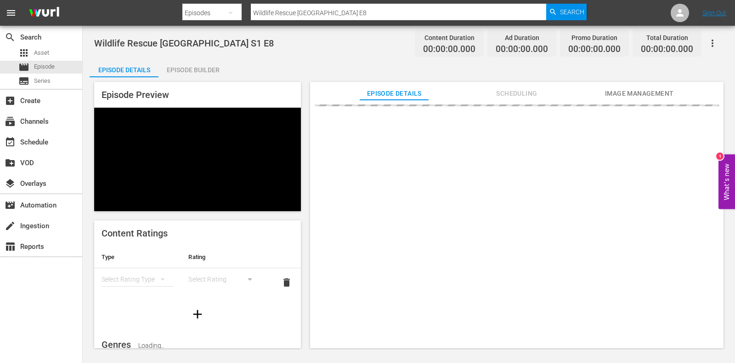
click at [202, 63] on div "Episode Builder" at bounding box center [193, 70] width 69 height 22
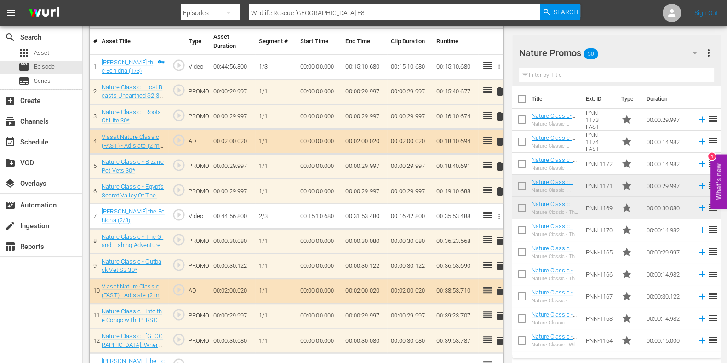
scroll to position [299, 0]
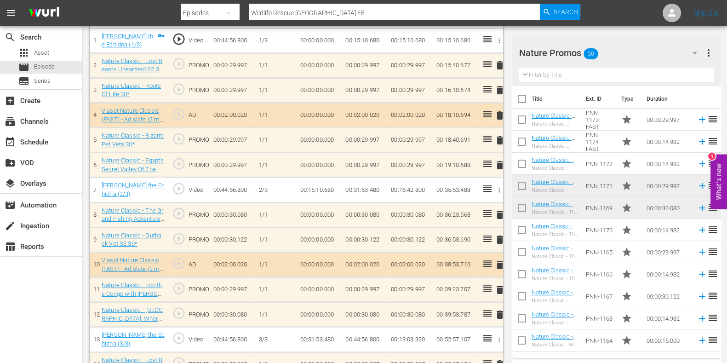
click at [564, 74] on input "text" at bounding box center [616, 75] width 195 height 15
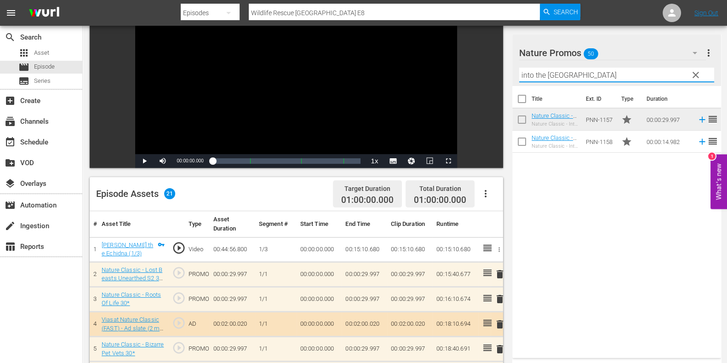
scroll to position [88, 0]
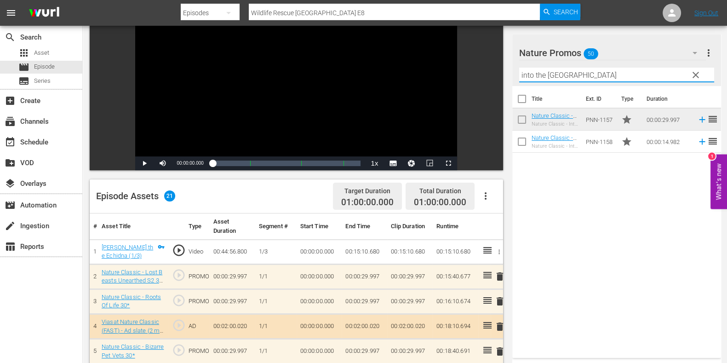
type input "into the [GEOGRAPHIC_DATA]"
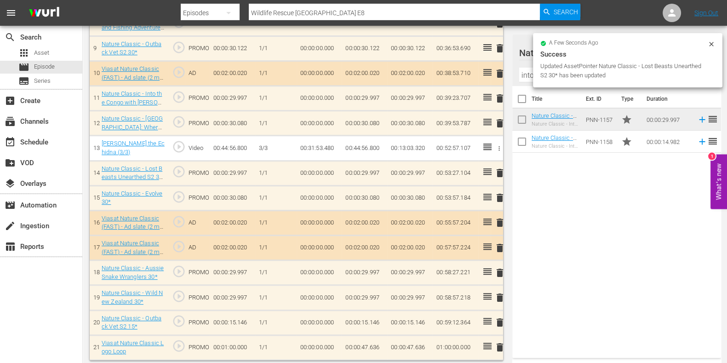
scroll to position [0, 0]
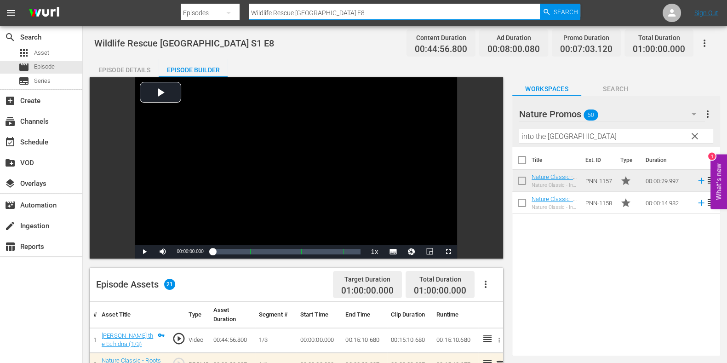
drag, startPoint x: 344, startPoint y: 13, endPoint x: 209, endPoint y: 18, distance: 135.2
click at [209, 18] on div "Search By Episodes Search ID, Title, Description, Keywords, or Category Wildlif…" at bounding box center [381, 13] width 400 height 22
click at [338, 44] on div "Wildlife Rescue [GEOGRAPHIC_DATA] S1 E8 Content Duration 00:44:56.800 Ad Durati…" at bounding box center [404, 43] width 621 height 21
